Goal: Task Accomplishment & Management: Use online tool/utility

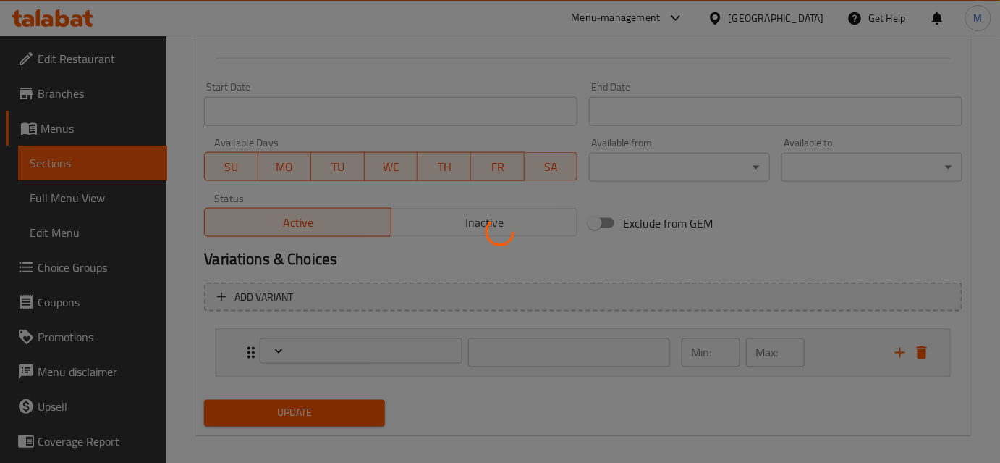
scroll to position [604, 0]
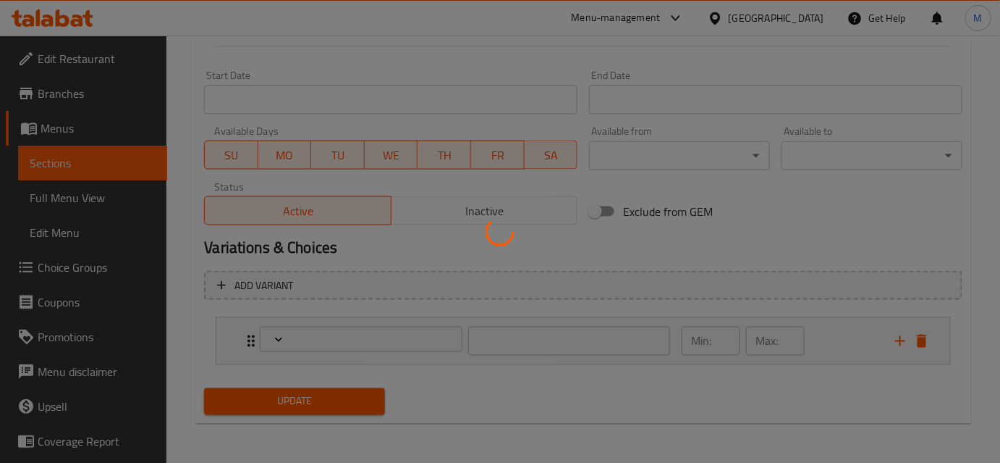
type input "إختيارك من الحجم:"
type input "1"
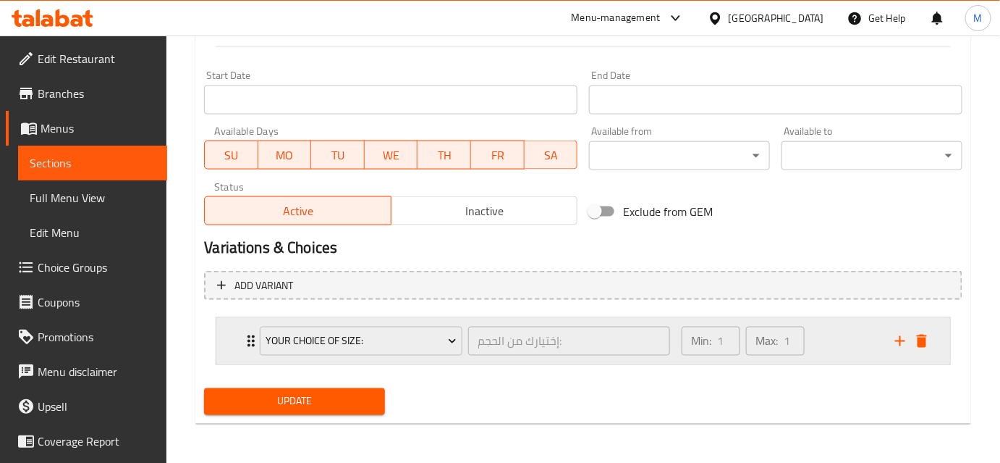
click at [245, 339] on icon "Expand" at bounding box center [250, 340] width 17 height 17
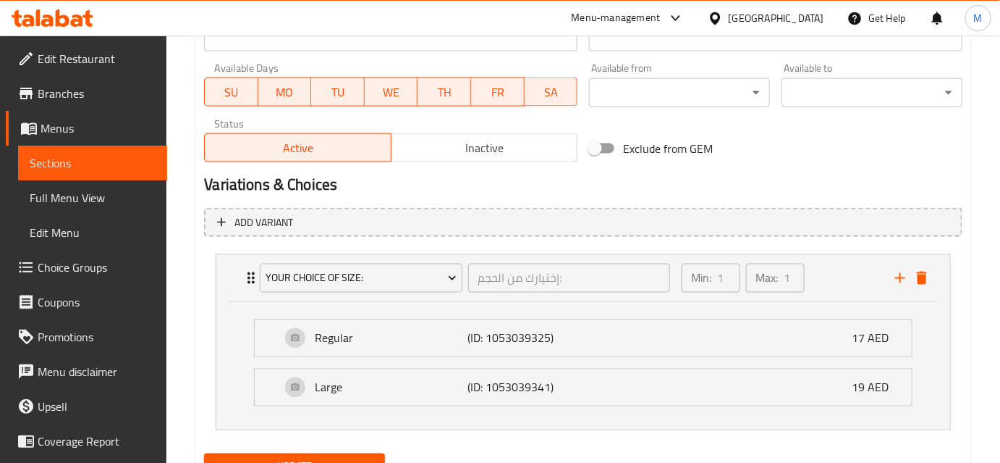
scroll to position [731, 0]
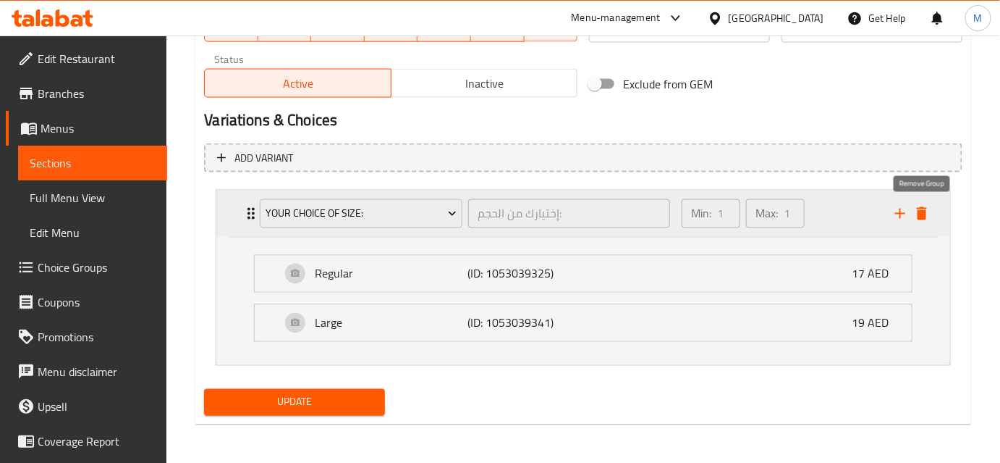
click at [916, 210] on icon "delete" at bounding box center [921, 213] width 17 height 17
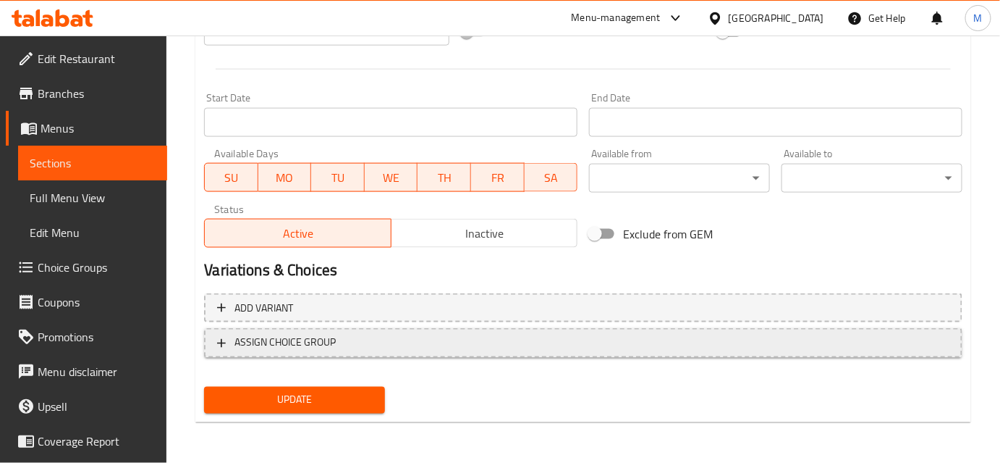
scroll to position [579, 0]
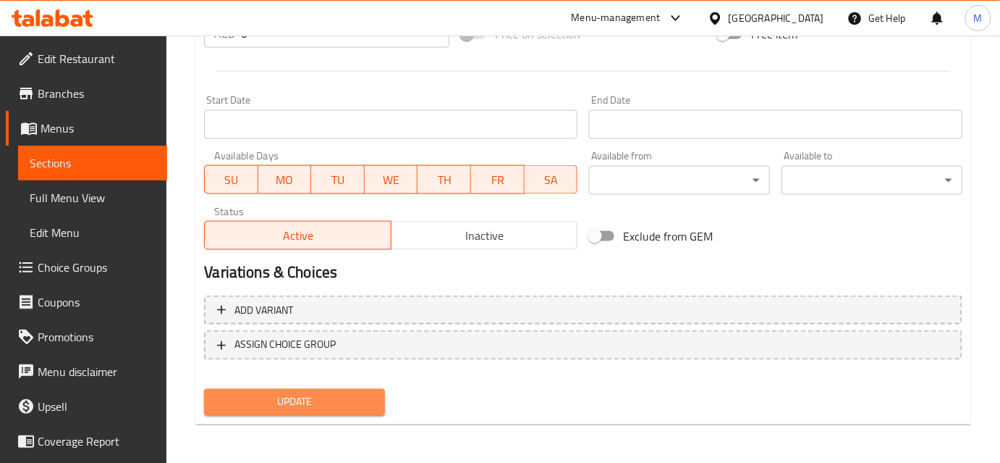
click at [318, 398] on span "Update" at bounding box center [295, 402] width 158 height 18
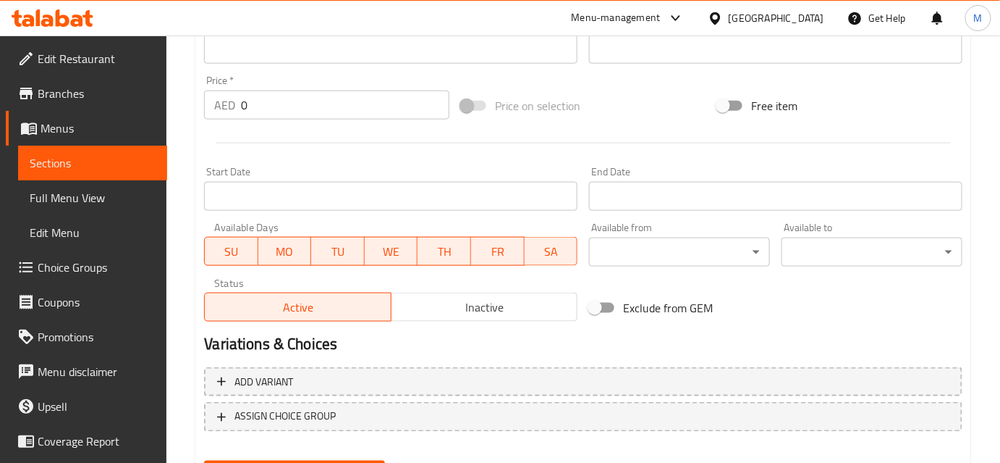
scroll to position [579, 0]
